Goal: Task Accomplishment & Management: Use online tool/utility

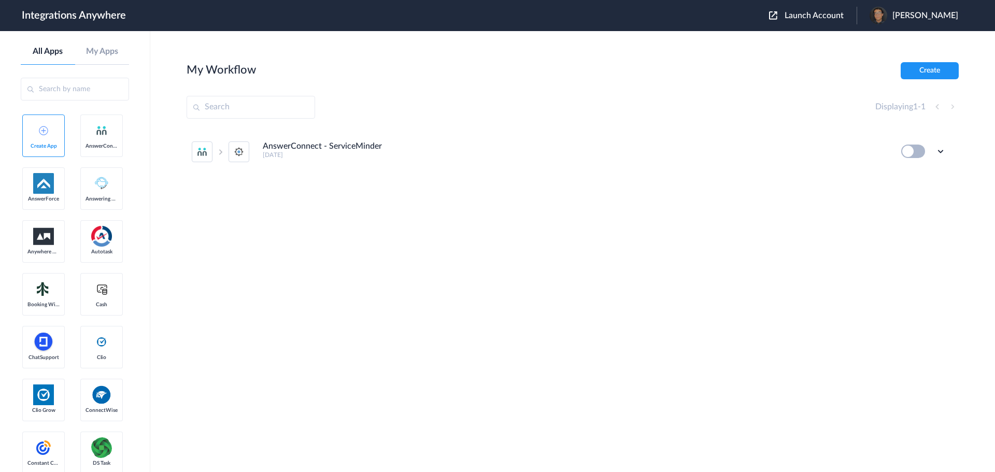
click at [804, 19] on span "Launch Account" at bounding box center [814, 15] width 59 height 8
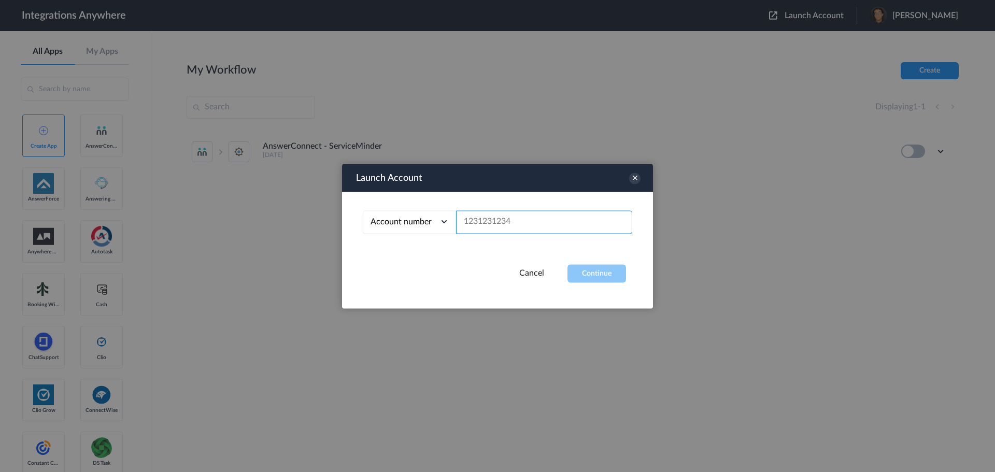
click at [564, 217] on input "text" at bounding box center [544, 221] width 176 height 23
paste input "9713468235"
type input "9713468235"
click at [594, 267] on button "Continue" at bounding box center [597, 273] width 59 height 18
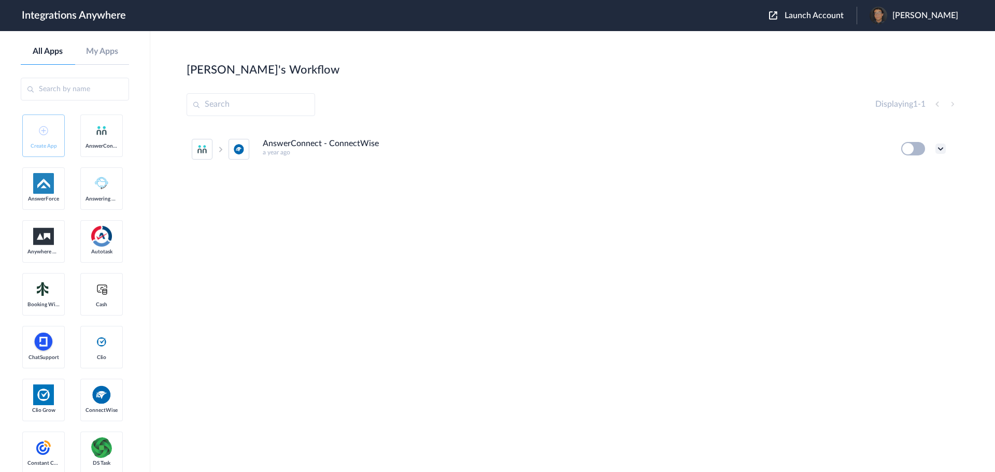
click at [944, 149] on icon at bounding box center [941, 149] width 10 height 10
click at [915, 173] on li "Edit" at bounding box center [911, 172] width 67 height 19
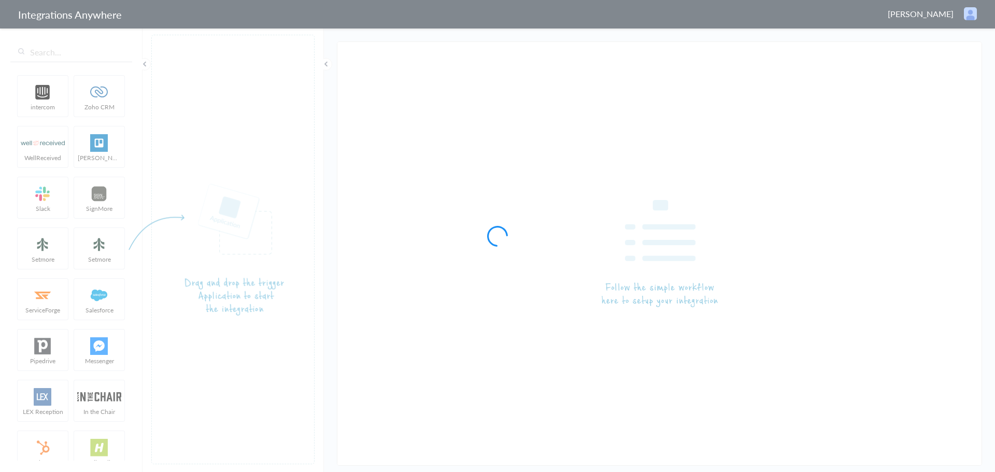
type input "AnswerConnect - ConnectWise"
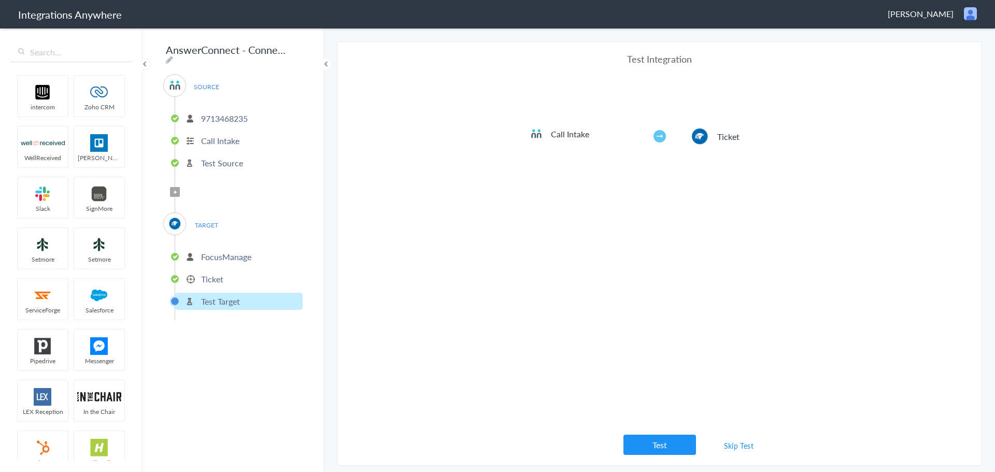
click at [250, 251] on p "FocusManage" at bounding box center [226, 257] width 50 height 12
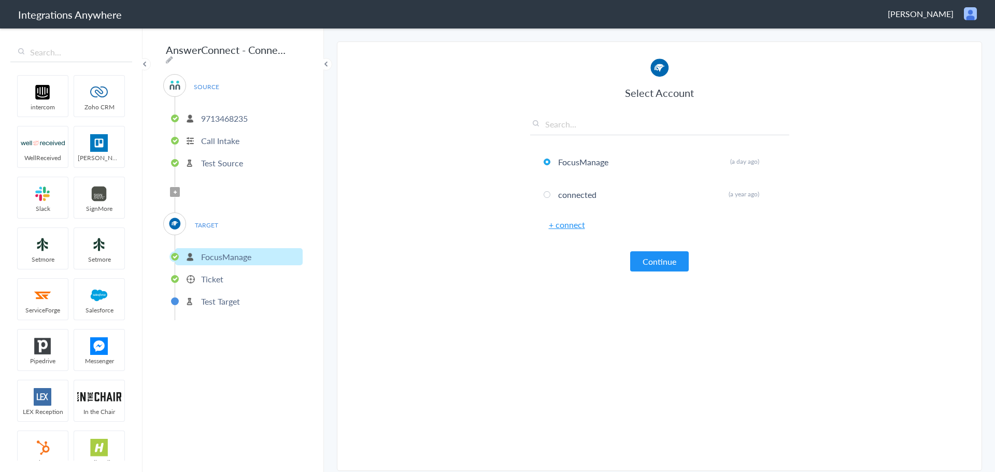
click at [205, 274] on p "Ticket" at bounding box center [212, 279] width 22 height 12
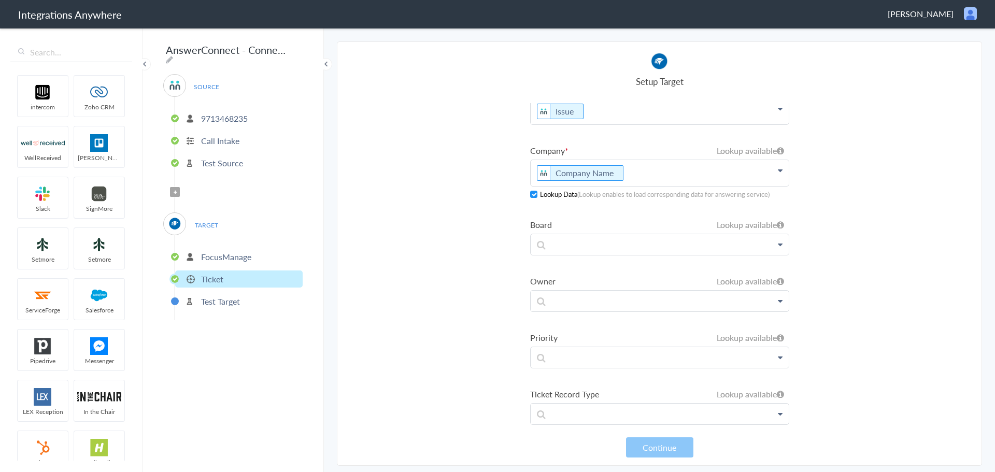
scroll to position [26, 0]
